Goal: Task Accomplishment & Management: Use online tool/utility

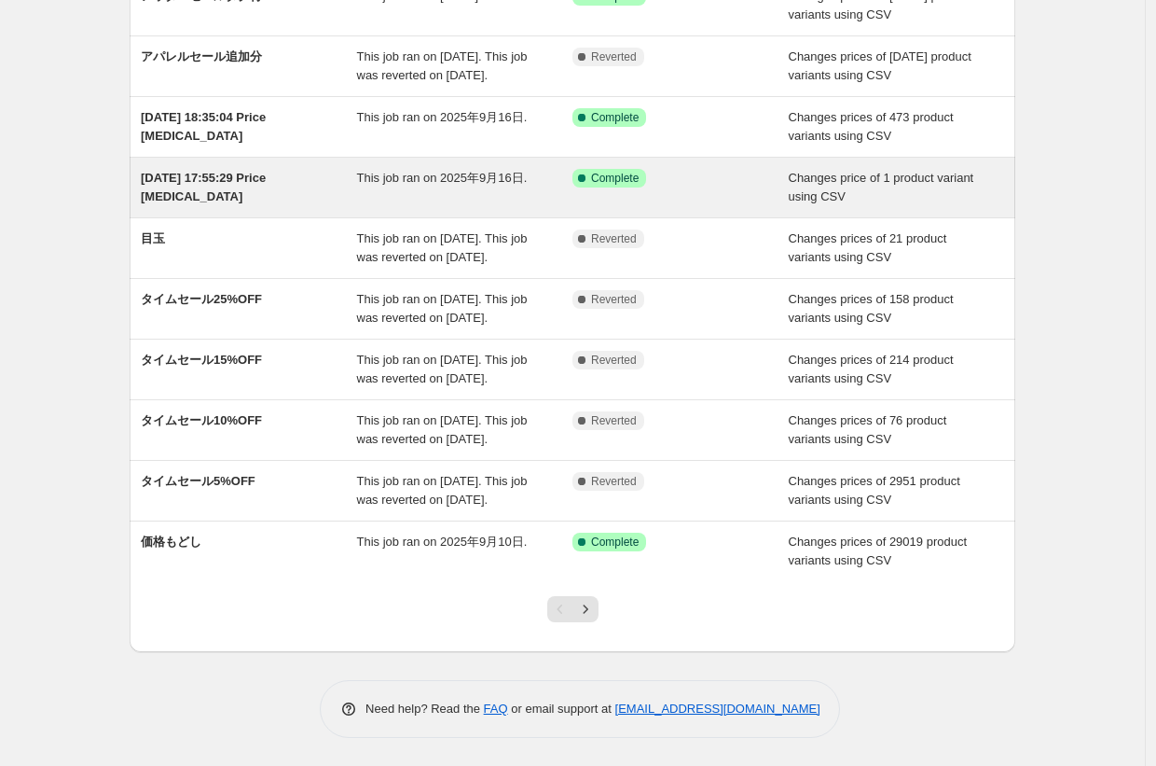
scroll to position [307, 0]
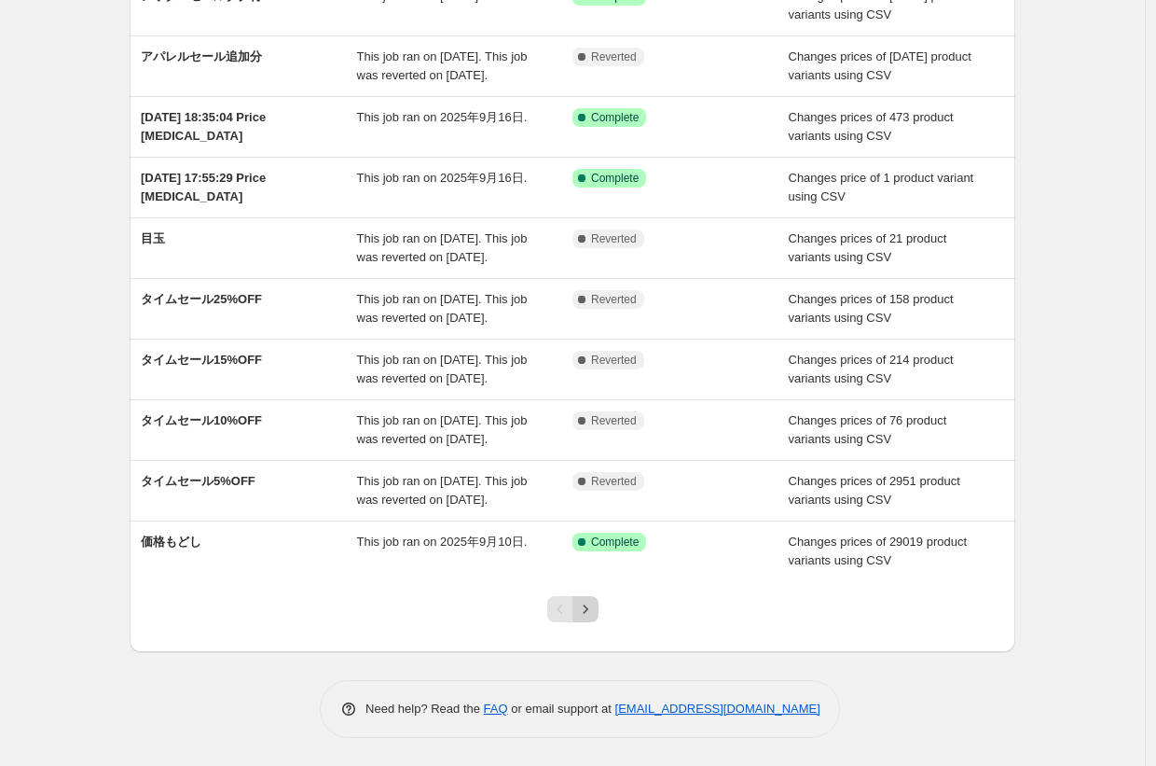
click at [584, 609] on icon "Next" at bounding box center [585, 609] width 19 height 19
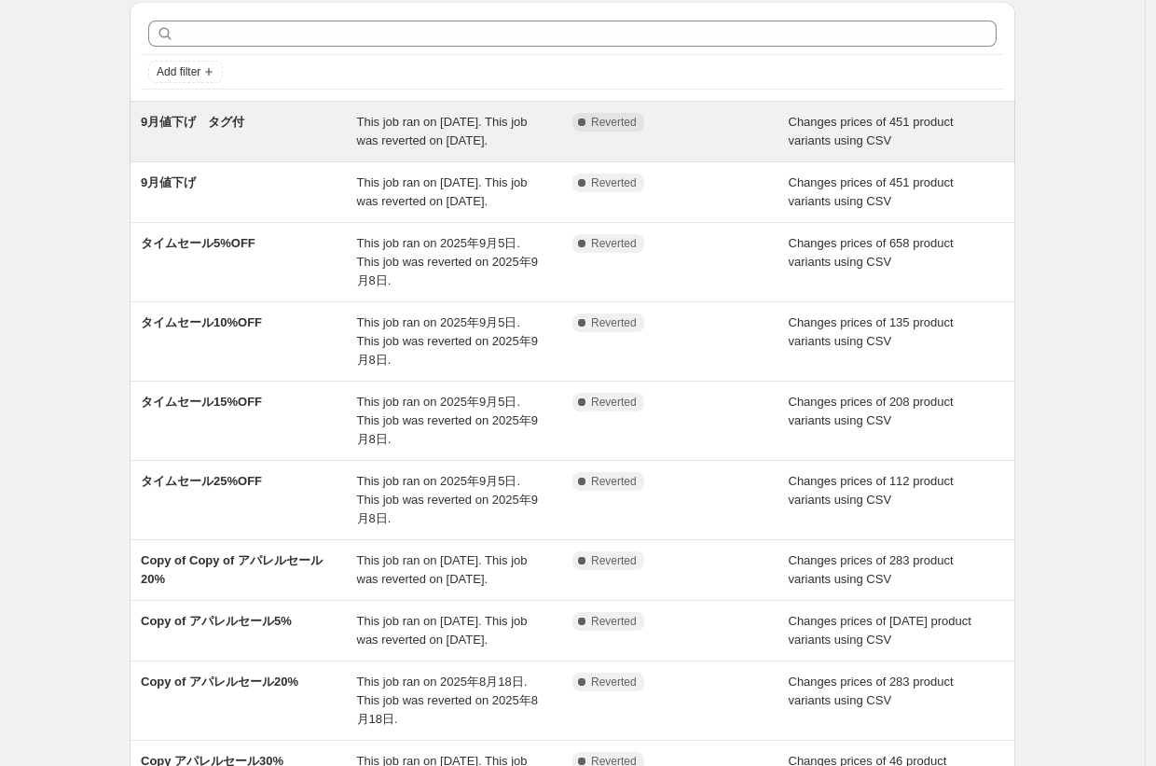
scroll to position [0, 0]
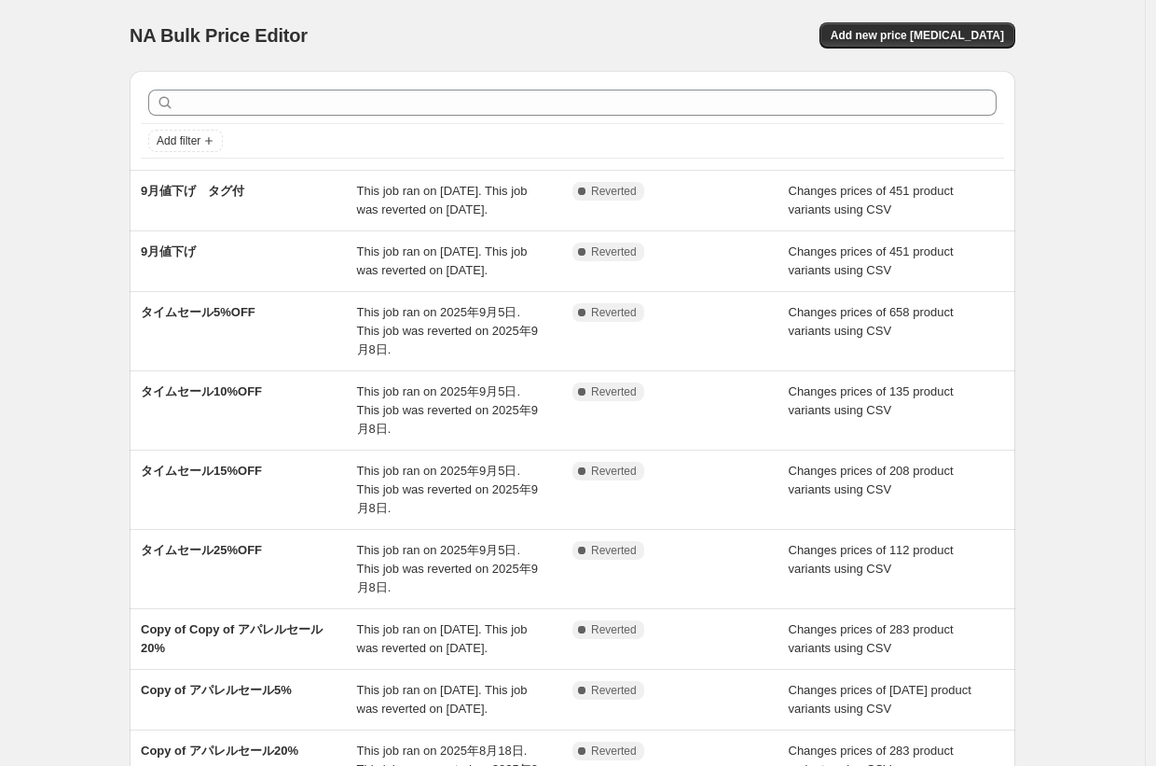
click at [99, 54] on div "NA Bulk Price Editor. This page is ready NA Bulk Price Editor Add new price [ME…" at bounding box center [572, 527] width 1145 height 1054
click at [94, 159] on div "NA Bulk Price Editor. This page is ready NA Bulk Price Editor Add new price [ME…" at bounding box center [572, 527] width 1145 height 1054
click at [100, 90] on div "NA Bulk Price Editor. This page is ready NA Bulk Price Editor Add new price [ME…" at bounding box center [572, 527] width 1145 height 1054
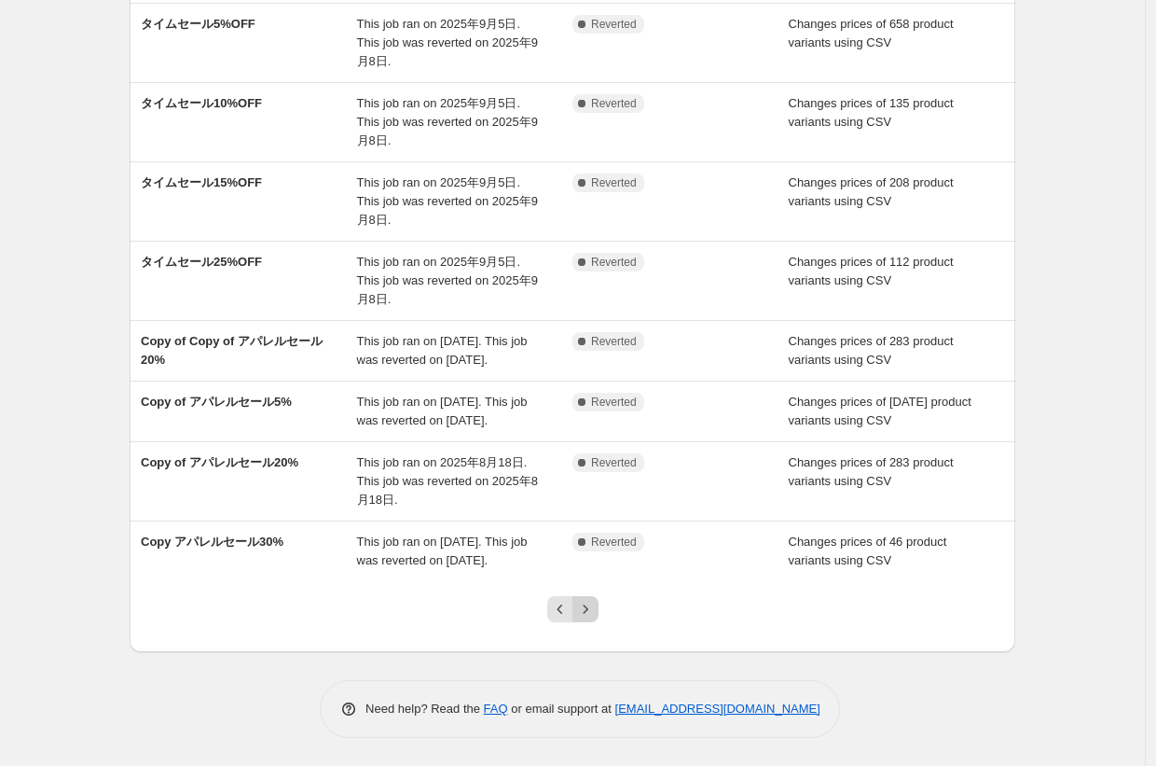
click at [586, 608] on icon "Next" at bounding box center [585, 609] width 19 height 19
